Goal: Task Accomplishment & Management: Complete application form

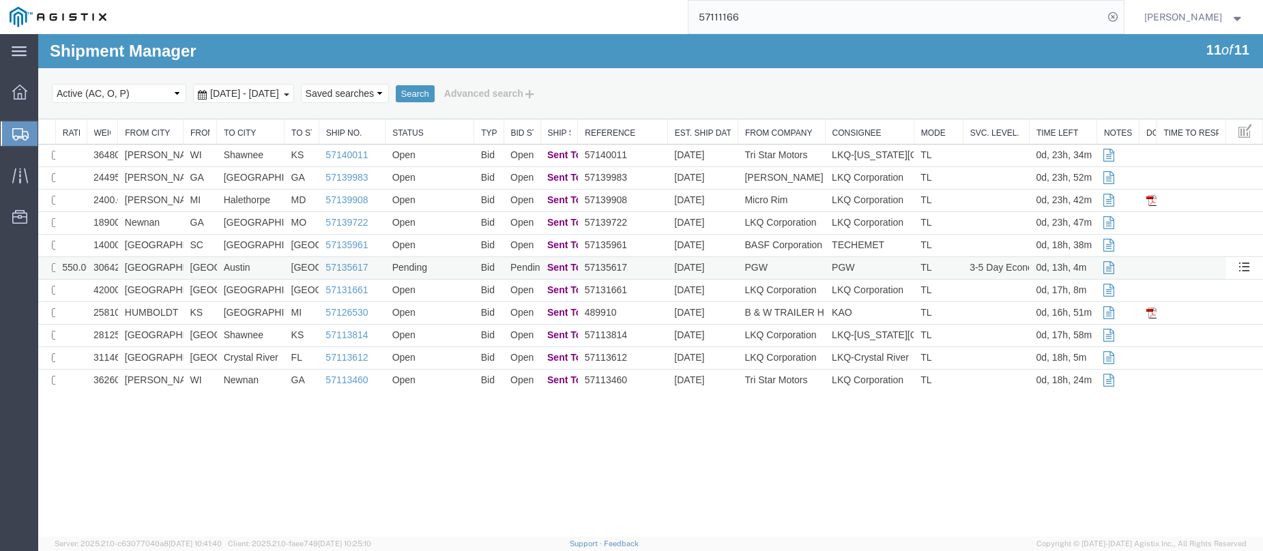
click at [459, 267] on td "Pending" at bounding box center [430, 268] width 89 height 23
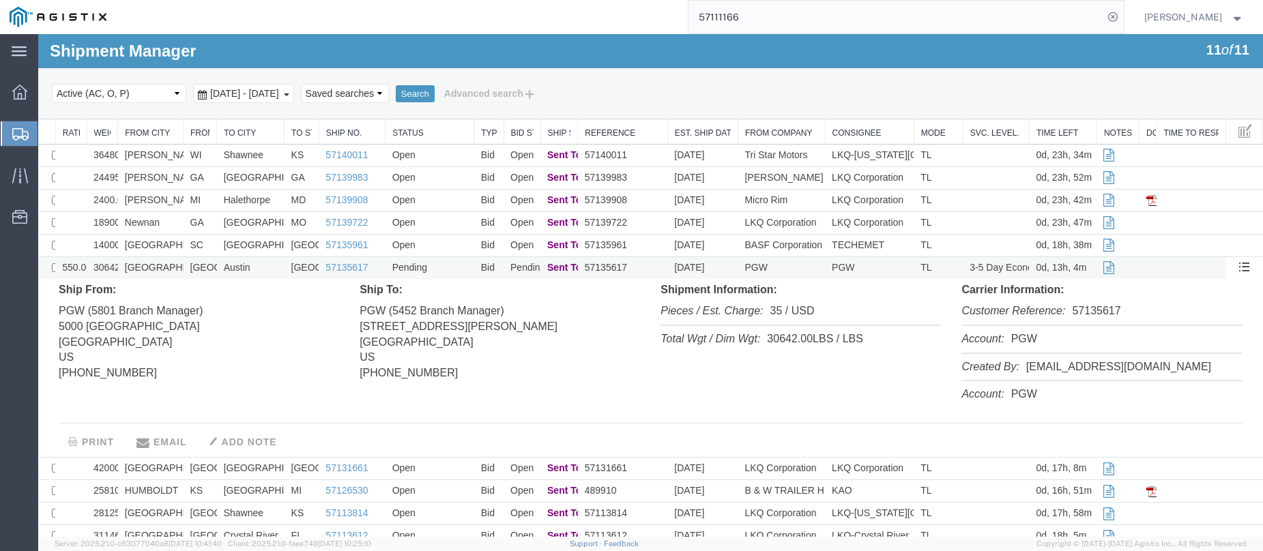
click at [459, 267] on td "Pending" at bounding box center [430, 268] width 89 height 23
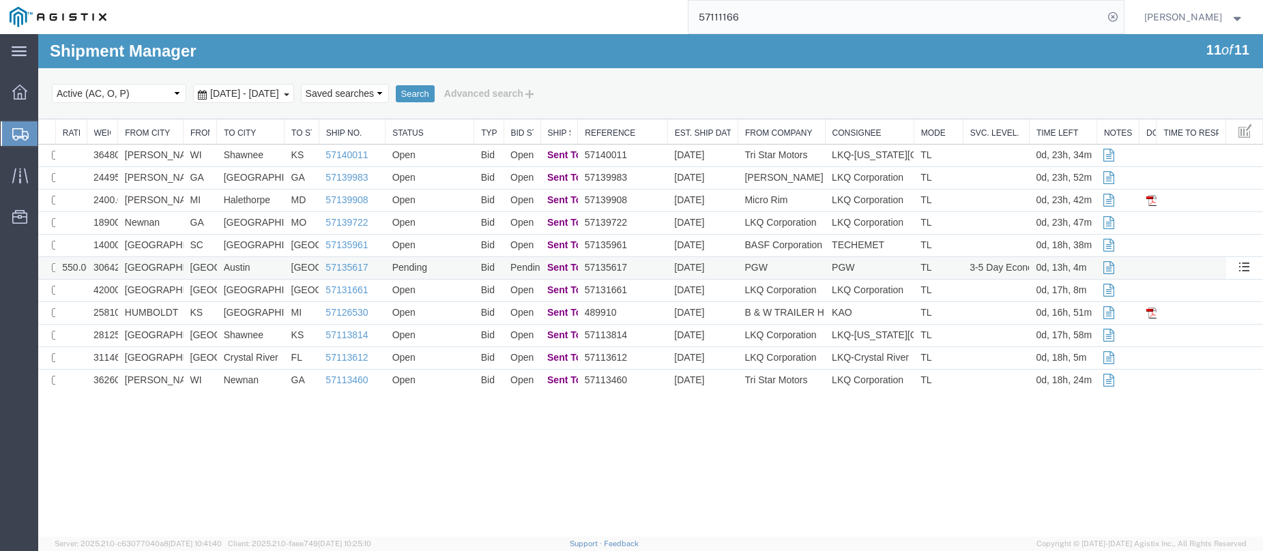
click at [645, 274] on td "57135617" at bounding box center [623, 268] width 90 height 23
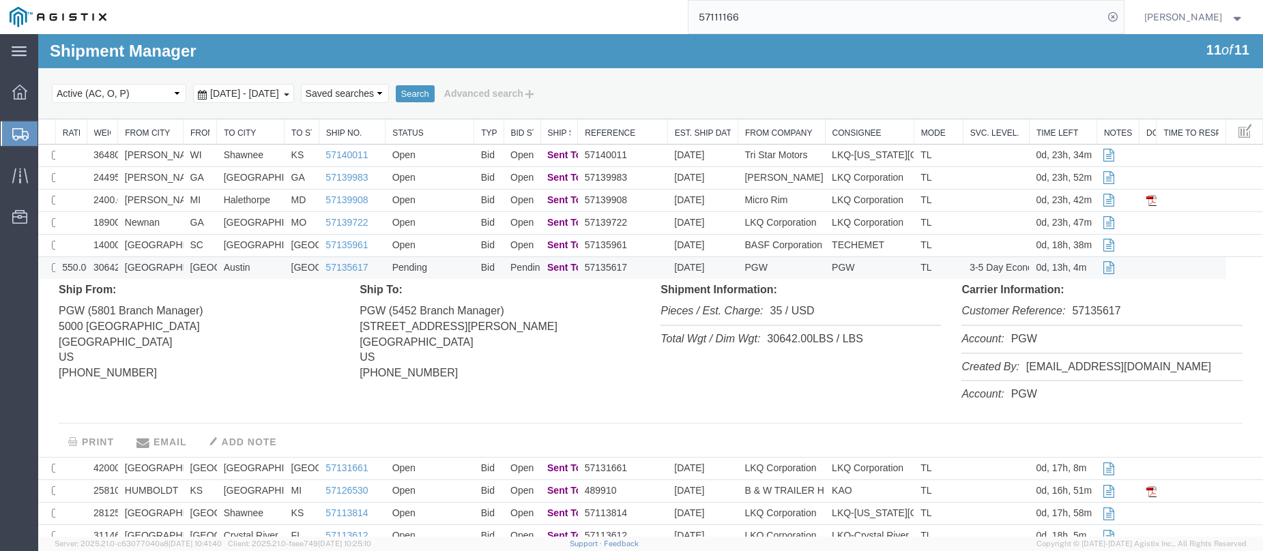
click at [1089, 310] on li "Customer Reference: 57135617" at bounding box center [1102, 312] width 280 height 28
copy li "57135617"
click at [452, 259] on td "Pending" at bounding box center [430, 268] width 89 height 23
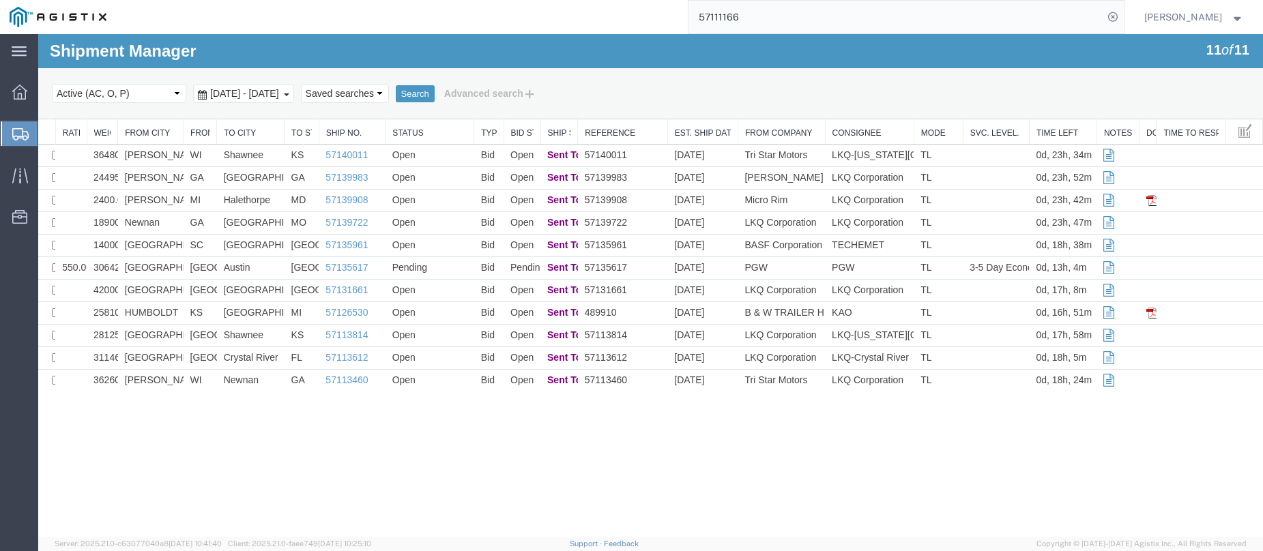
click at [12, 128] on div at bounding box center [20, 133] width 38 height 25
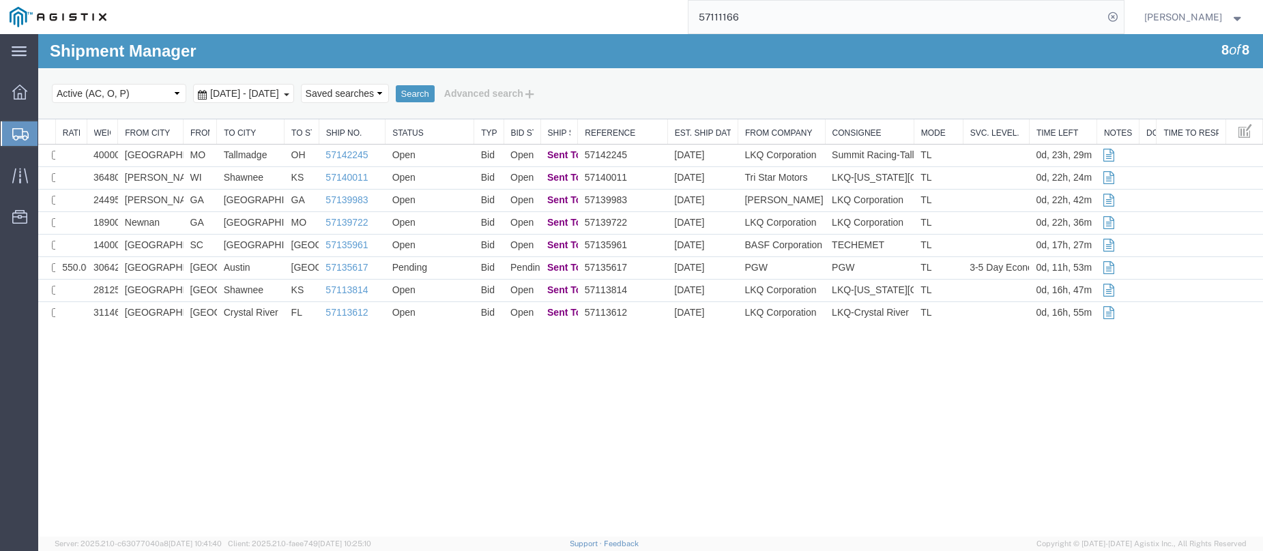
click at [12, 128] on icon at bounding box center [20, 134] width 16 height 12
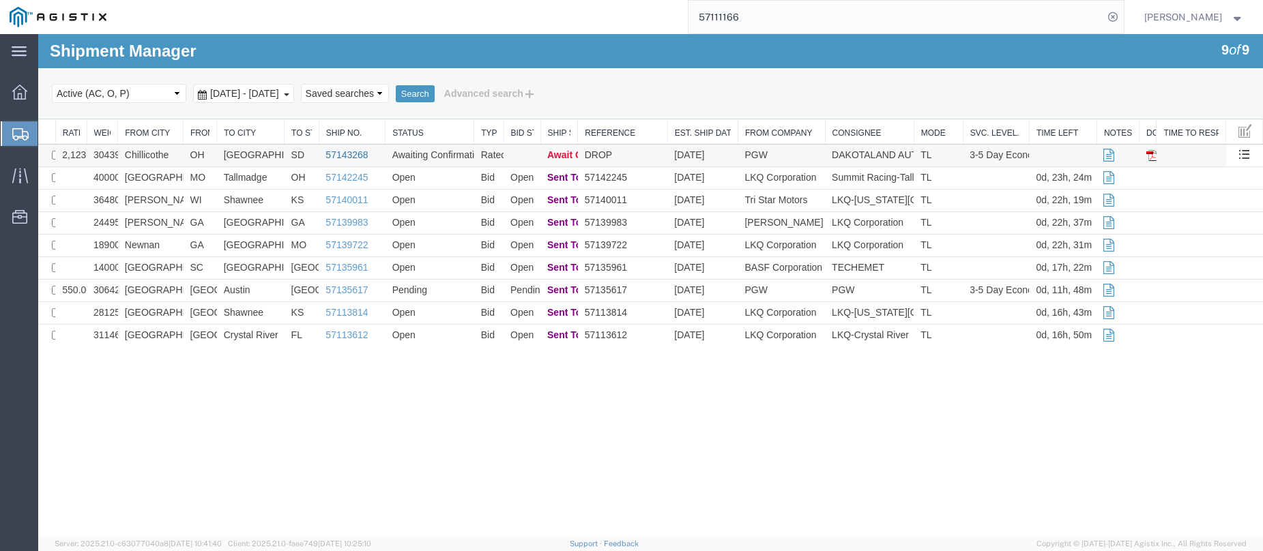
click at [346, 155] on link "57143268" at bounding box center [347, 154] width 42 height 11
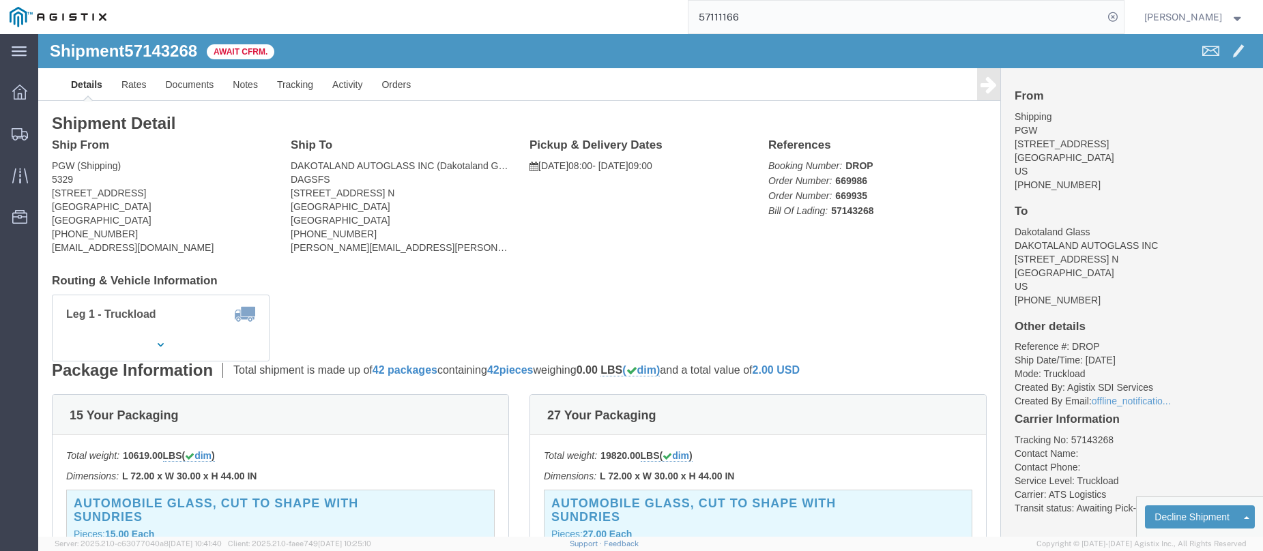
click b "57143268"
copy b "57143268"
click link "Confirm"
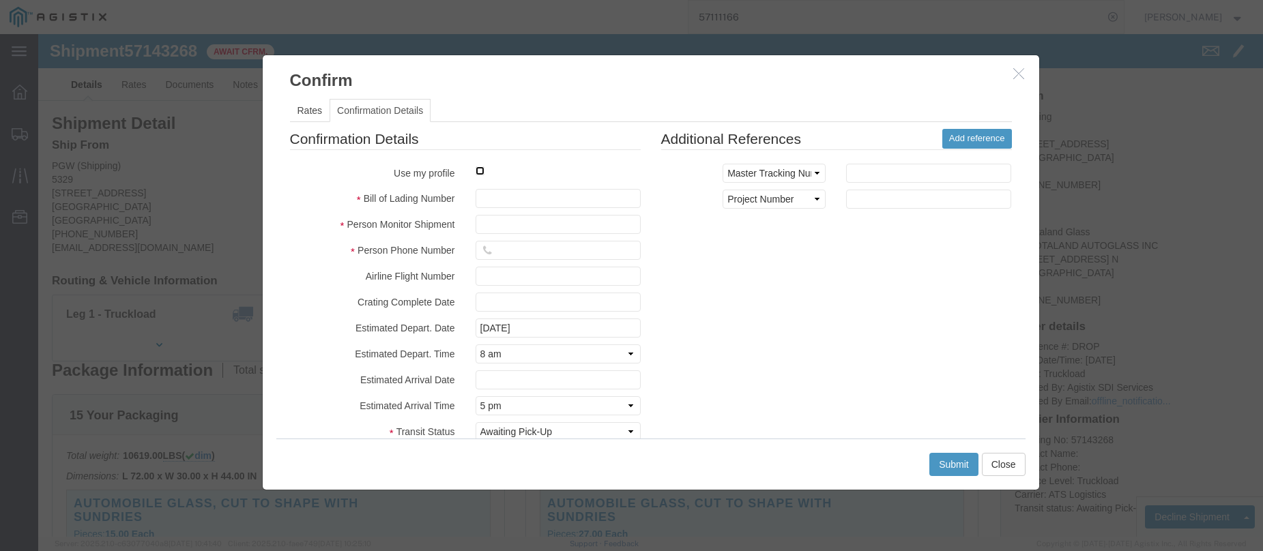
click input "checkbox"
checkbox input "true"
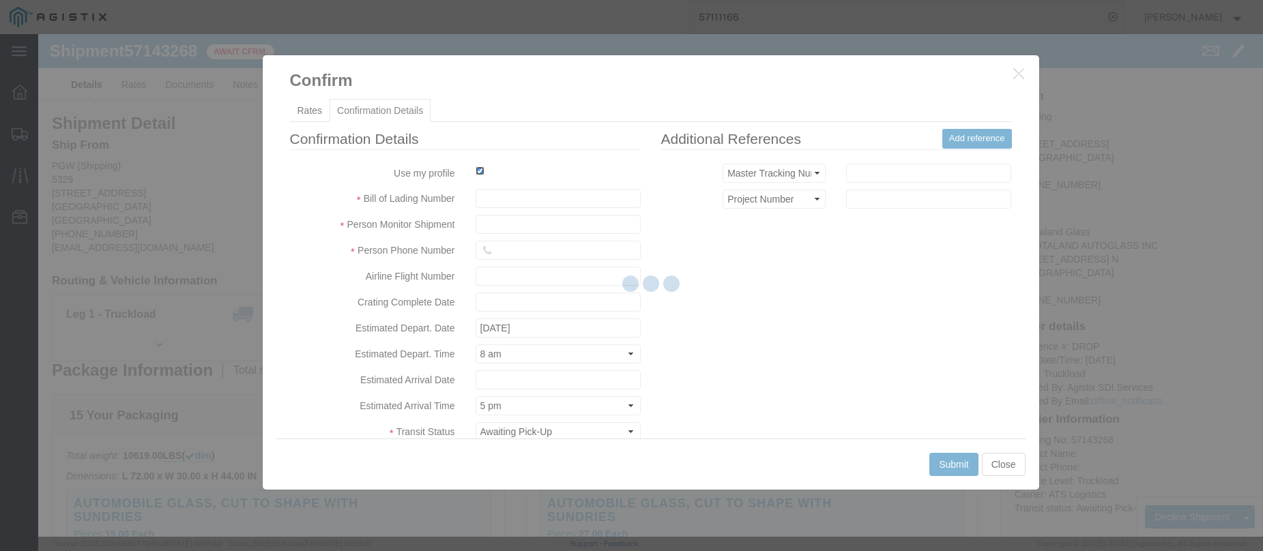
type input "[PERSON_NAME]"
type input "3204977237"
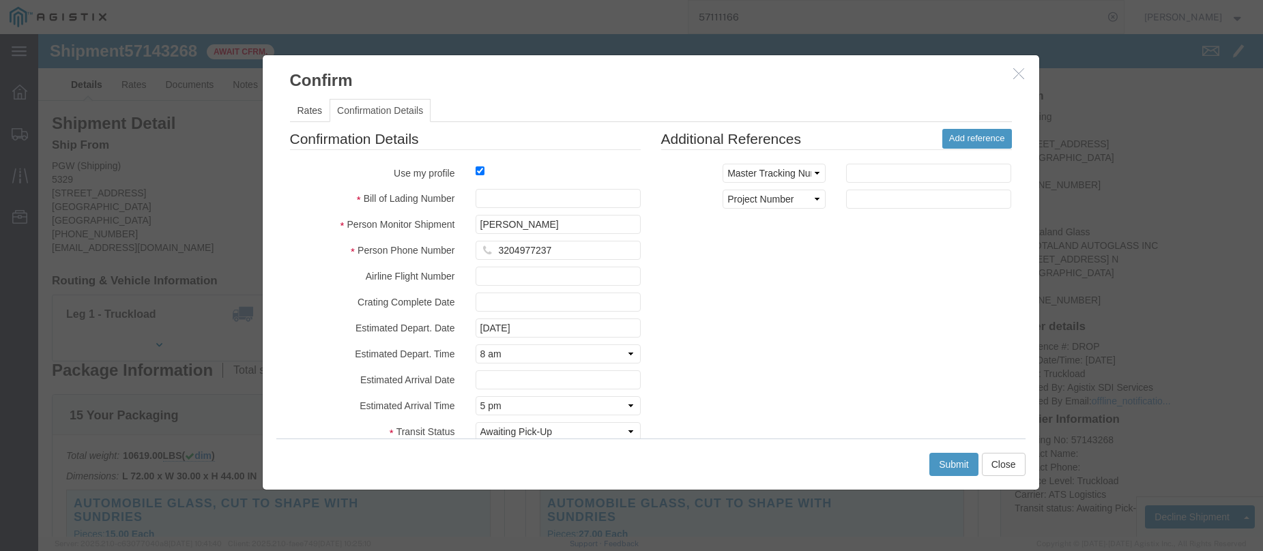
click fieldset "Confirmation Details Use my profile Bill of Lading Number Person Monitor Shipme…"
click input "text"
paste input "57143268"
type input "57143268"
click button "Submit"
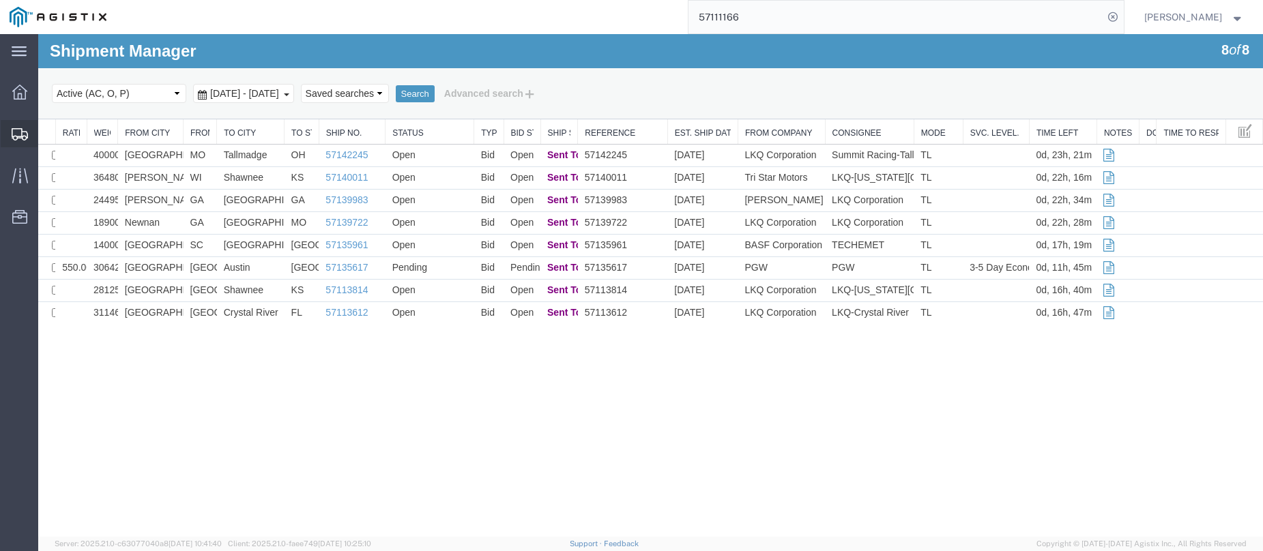
click at [19, 130] on icon at bounding box center [20, 134] width 16 height 12
click at [15, 128] on icon at bounding box center [20, 134] width 16 height 12
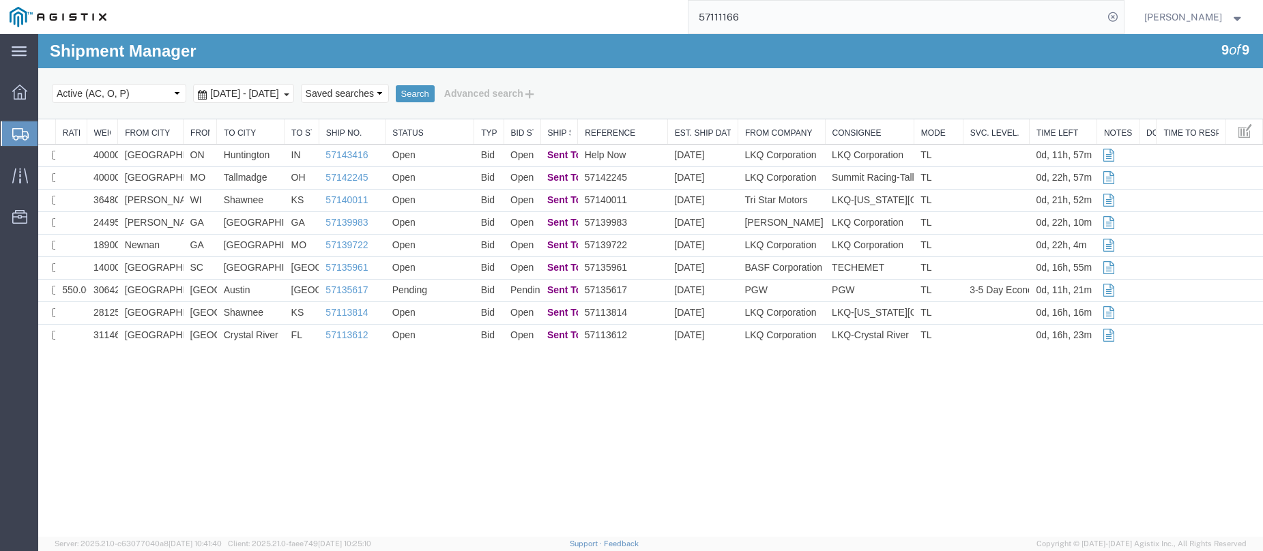
click at [14, 133] on icon at bounding box center [20, 134] width 16 height 12
